Goal: Information Seeking & Learning: Learn about a topic

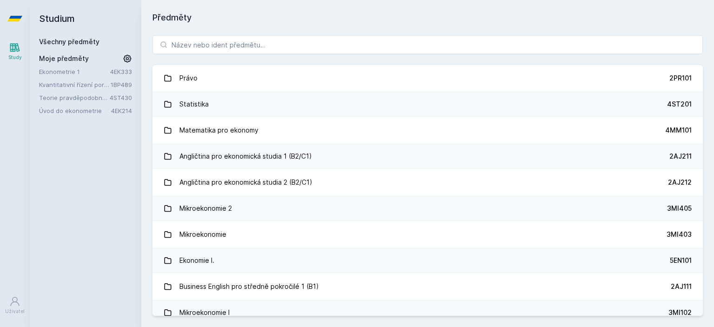
click at [224, 34] on div "Právo 2PR101 Statistika 4ST201 Matematika pro ekonomy 4MM101 Angličtina pro eko…" at bounding box center [427, 175] width 573 height 303
click at [224, 37] on input "search" at bounding box center [427, 44] width 550 height 19
paste input "1BP438"
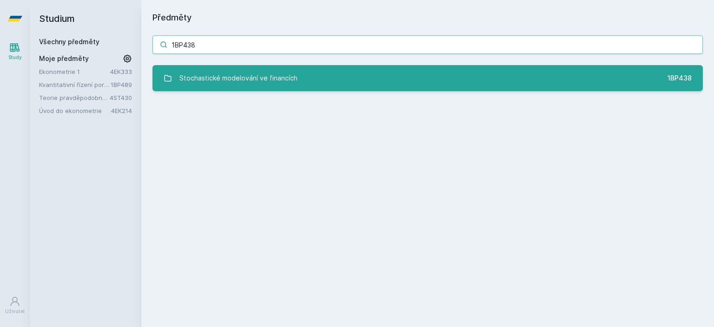
type input "1BP438"
click at [222, 74] on div "Stochastické modelování ve financích" at bounding box center [238, 78] width 118 height 19
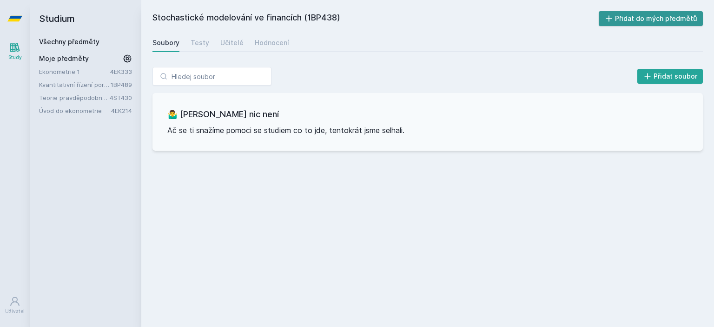
click at [665, 21] on button "Přidat do mých předmětů" at bounding box center [651, 18] width 105 height 15
click at [262, 45] on div "Hodnocení" at bounding box center [272, 42] width 34 height 9
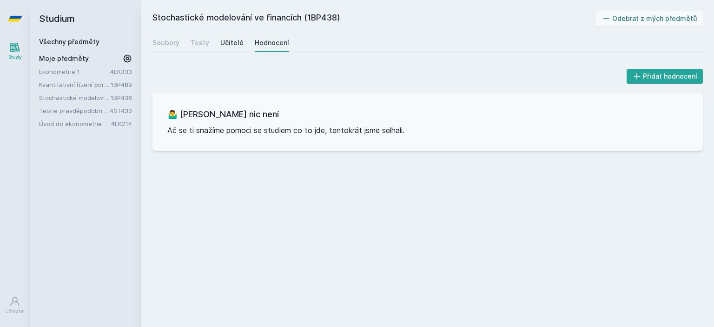
drag, startPoint x: 210, startPoint y: 35, endPoint x: 221, endPoint y: 39, distance: 11.3
click at [221, 39] on div "Soubory Testy Učitelé Hodnocení" at bounding box center [427, 42] width 550 height 19
click at [221, 39] on div "Učitelé" at bounding box center [231, 42] width 23 height 9
click at [201, 40] on div "Testy" at bounding box center [200, 42] width 19 height 9
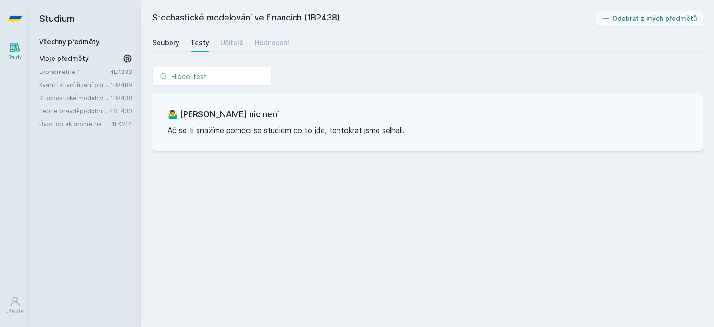
click at [158, 40] on div "Soubory" at bounding box center [165, 42] width 27 height 9
click at [82, 41] on link "Všechny předměty" at bounding box center [69, 42] width 60 height 8
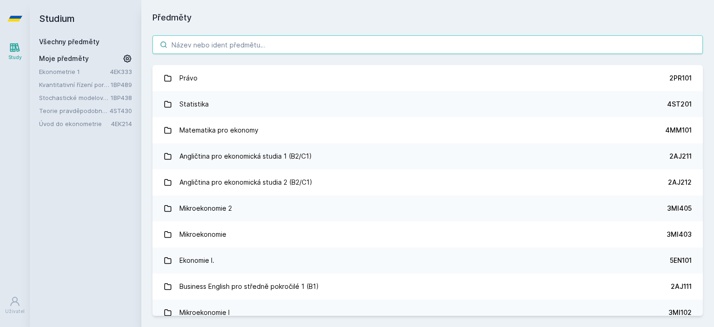
click at [203, 41] on input "search" at bounding box center [427, 44] width 550 height 19
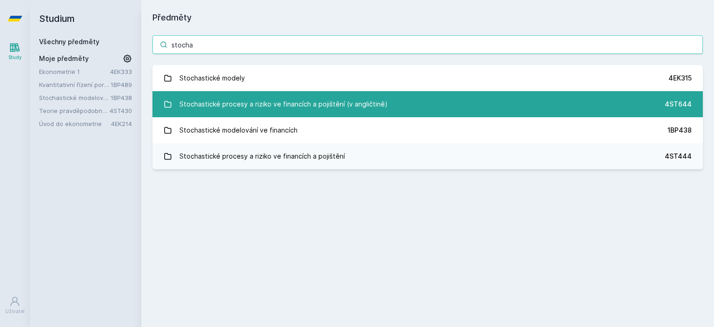
type input "stocha"
click at [274, 109] on div "Stochastické procesy a riziko ve financích a pojištění (v angličtině)" at bounding box center [283, 104] width 208 height 19
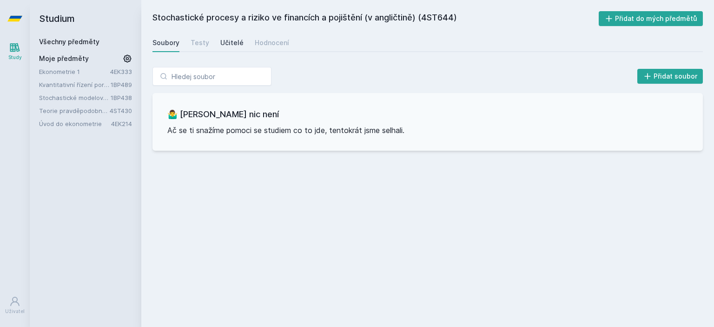
drag, startPoint x: 180, startPoint y: 44, endPoint x: 226, endPoint y: 47, distance: 45.7
click at [226, 47] on div "Soubory Testy Učitelé Hodnocení" at bounding box center [427, 42] width 550 height 19
click at [226, 47] on div "Učitelé" at bounding box center [231, 42] width 23 height 9
click at [258, 45] on div "Hodnocení" at bounding box center [272, 42] width 34 height 9
click at [206, 42] on div "Testy" at bounding box center [200, 42] width 19 height 9
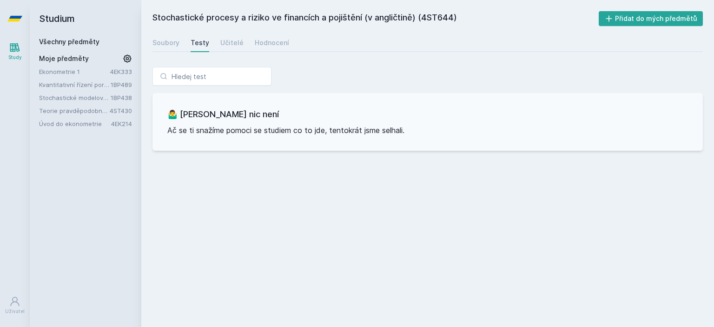
click at [215, 42] on div "Soubory Testy Učitelé Hodnocení" at bounding box center [427, 42] width 550 height 19
click at [227, 42] on div "Učitelé" at bounding box center [231, 42] width 23 height 9
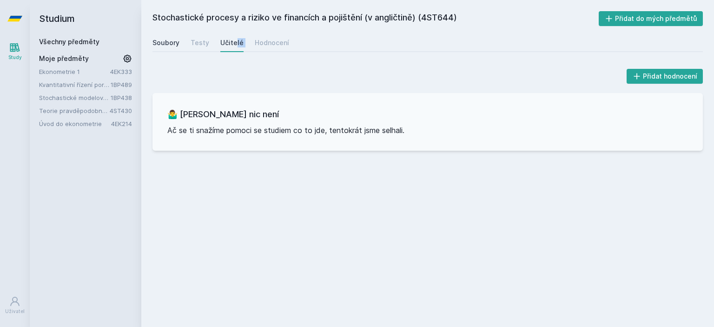
click at [169, 42] on div "Soubory" at bounding box center [165, 42] width 27 height 9
click at [91, 41] on link "Všechny předměty" at bounding box center [69, 42] width 60 height 8
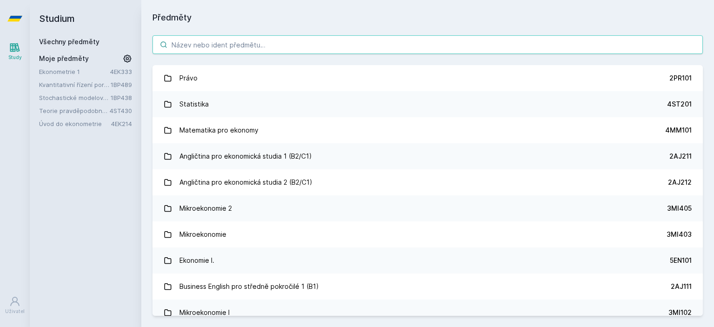
click at [188, 44] on input "search" at bounding box center [427, 44] width 550 height 19
paste input "1BP453"
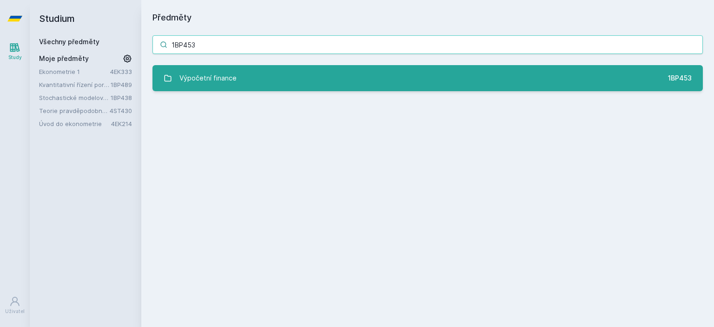
type input "1BP453"
click at [221, 73] on div "Výpočetní finance" at bounding box center [207, 78] width 57 height 19
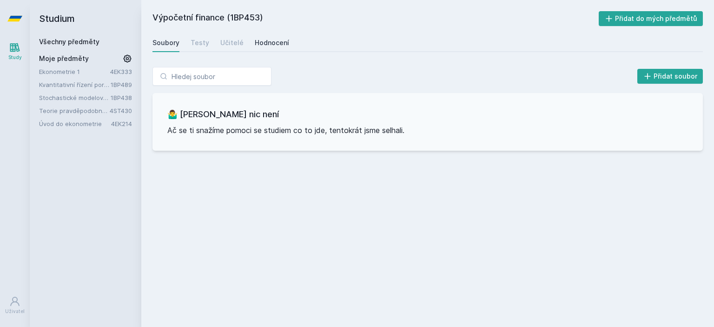
click at [261, 39] on div "Hodnocení" at bounding box center [272, 42] width 34 height 9
drag, startPoint x: 240, startPoint y: 39, endPoint x: 232, endPoint y: 42, distance: 8.5
click at [232, 42] on div "Soubory Testy Učitelé Hodnocení" at bounding box center [427, 42] width 550 height 19
click at [232, 42] on div "Učitelé" at bounding box center [231, 42] width 23 height 9
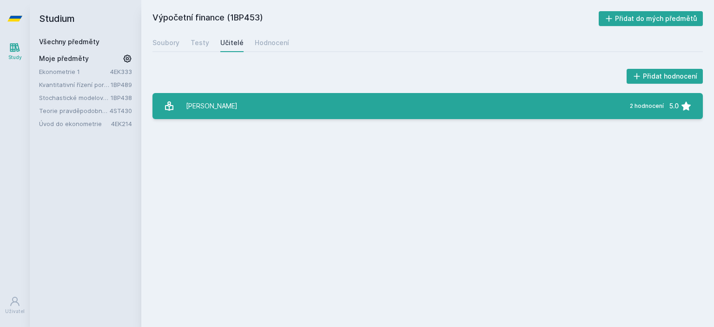
click at [288, 99] on link "[PERSON_NAME] 2 hodnocení 5.0" at bounding box center [427, 106] width 550 height 26
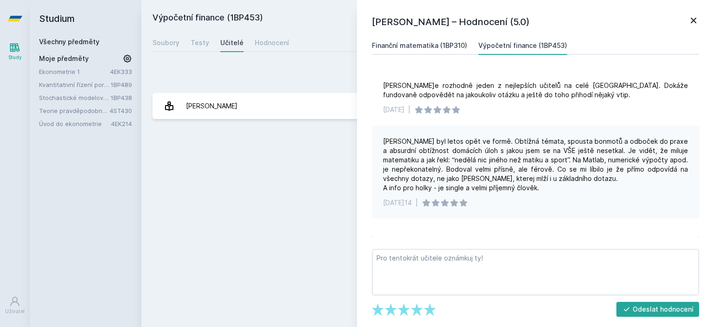
click at [419, 47] on div "Finanční matematika (1BP310)" at bounding box center [419, 45] width 95 height 9
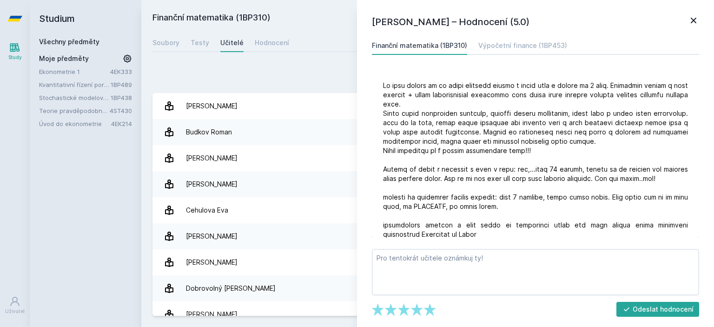
click at [306, 50] on div "Soubory Testy Učitelé Hodnocení" at bounding box center [427, 42] width 550 height 19
click at [694, 24] on icon at bounding box center [693, 20] width 11 height 11
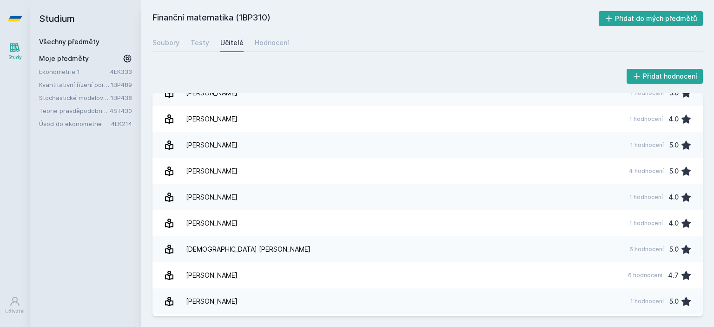
scroll to position [451, 0]
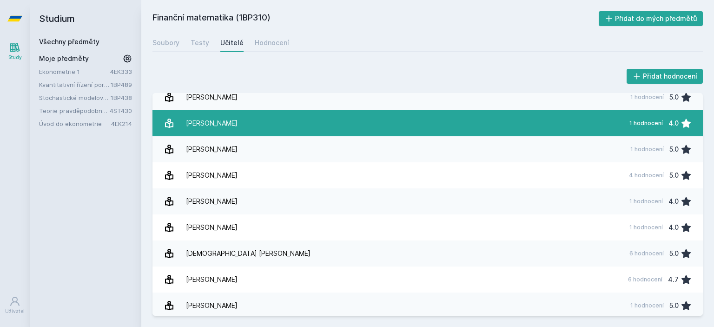
click at [366, 134] on link "[PERSON_NAME] 1 hodnocení 4.0" at bounding box center [427, 123] width 550 height 26
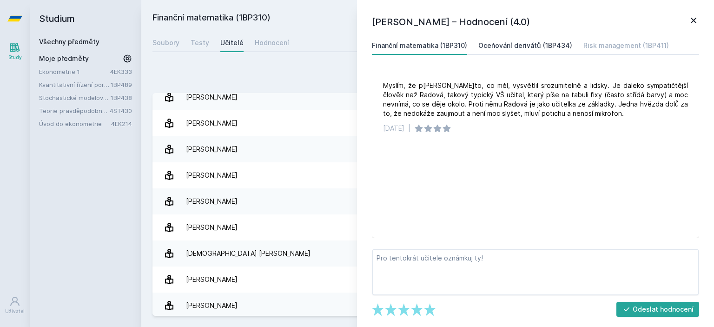
click at [506, 43] on div "Oceňování derivátů (1BP434)" at bounding box center [525, 45] width 94 height 9
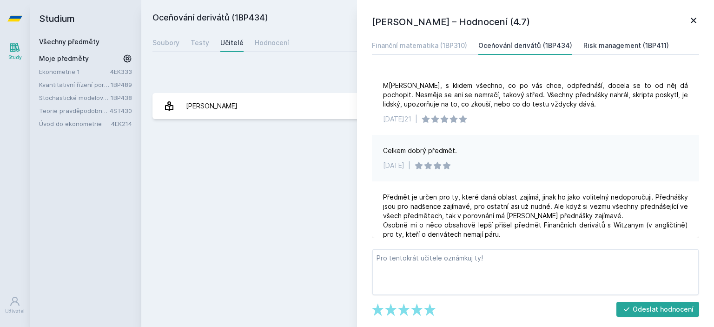
click at [616, 40] on link "Risk management (1BP411)" at bounding box center [626, 45] width 86 height 19
